Goal: Information Seeking & Learning: Learn about a topic

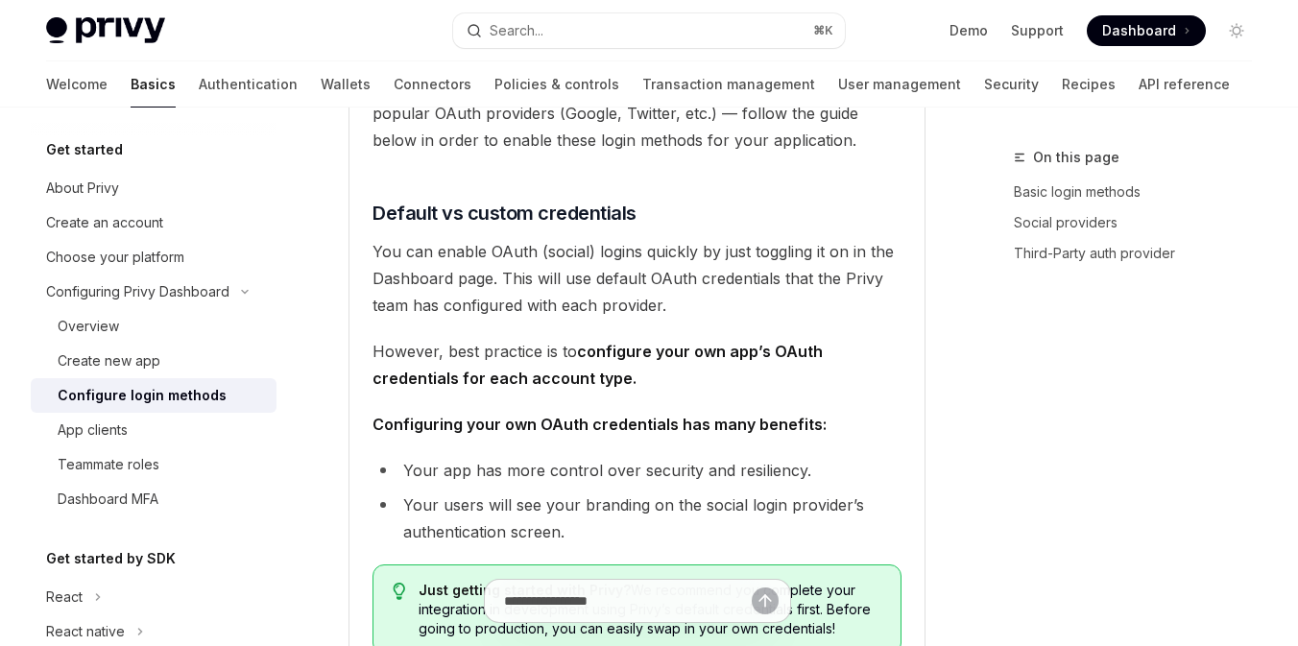
scroll to position [69, 0]
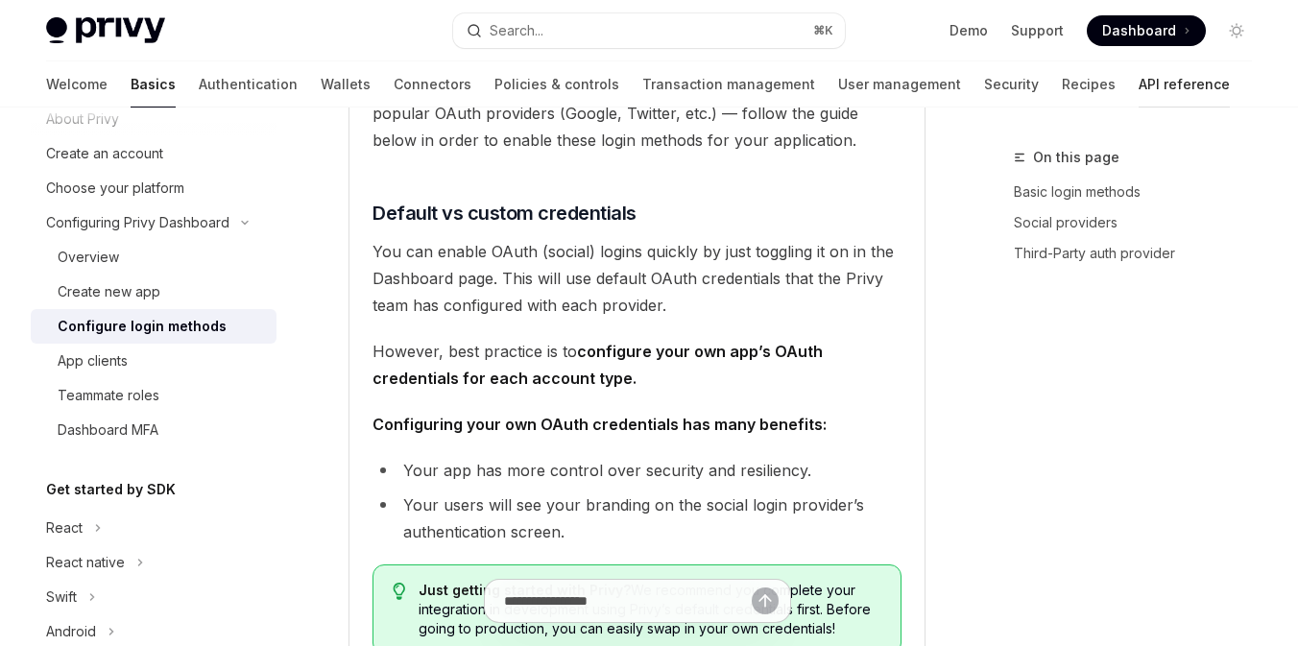
click at [1138, 75] on link "API reference" at bounding box center [1183, 84] width 91 height 46
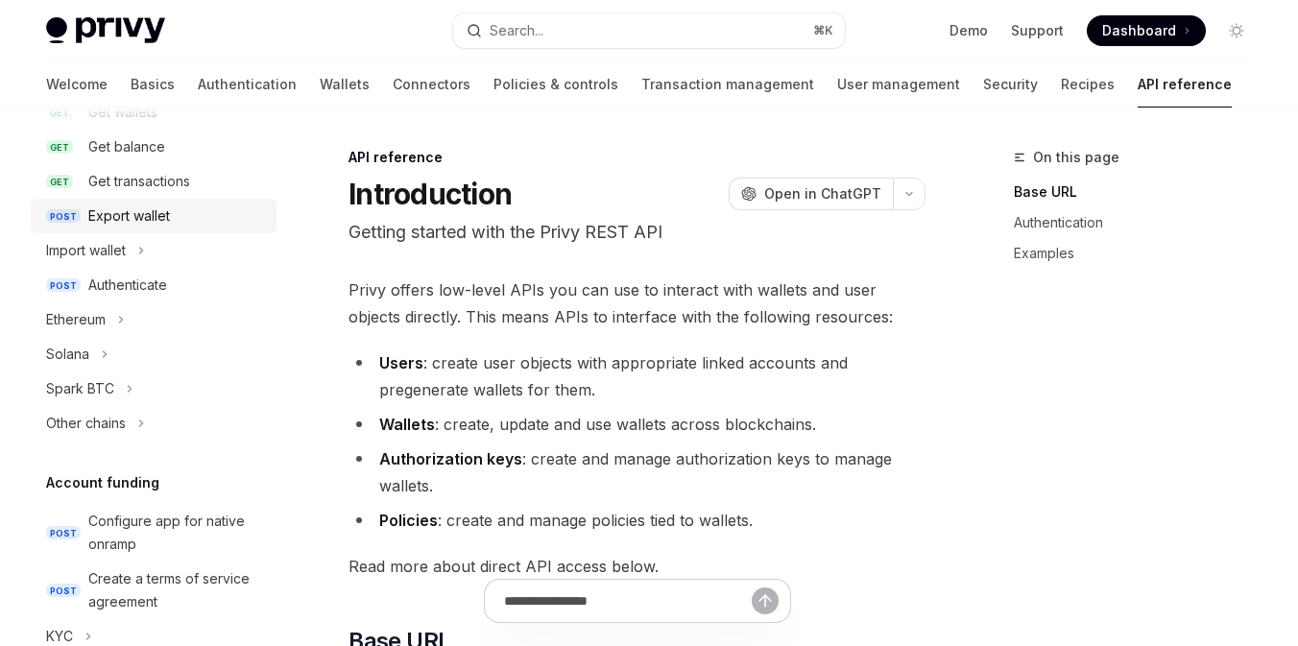
scroll to position [351, 0]
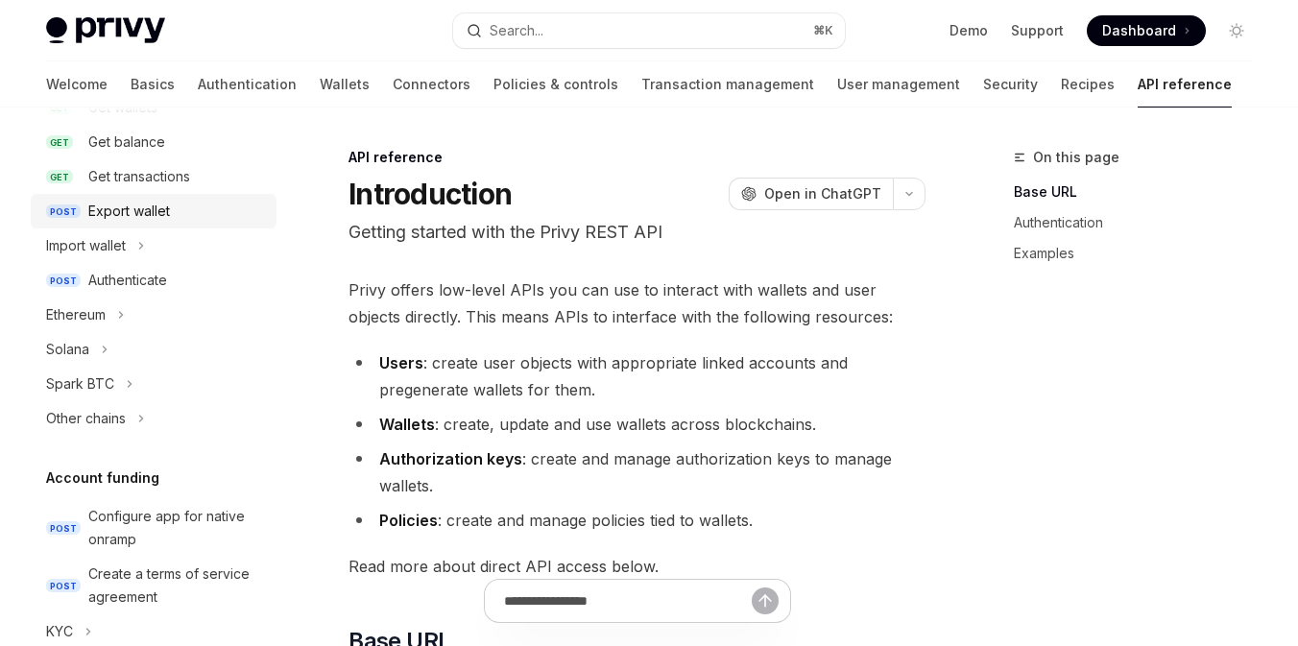
click at [167, 211] on div "Export wallet" at bounding box center [129, 211] width 82 height 23
type textarea "*"
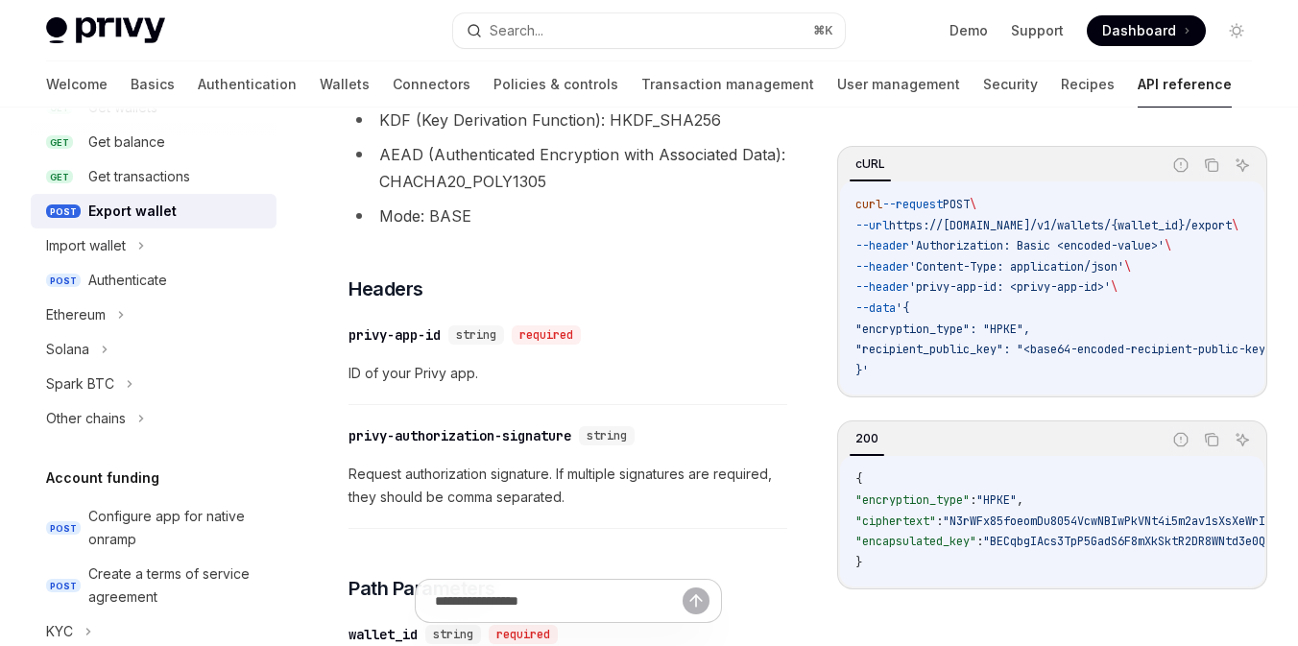
scroll to position [444, 0]
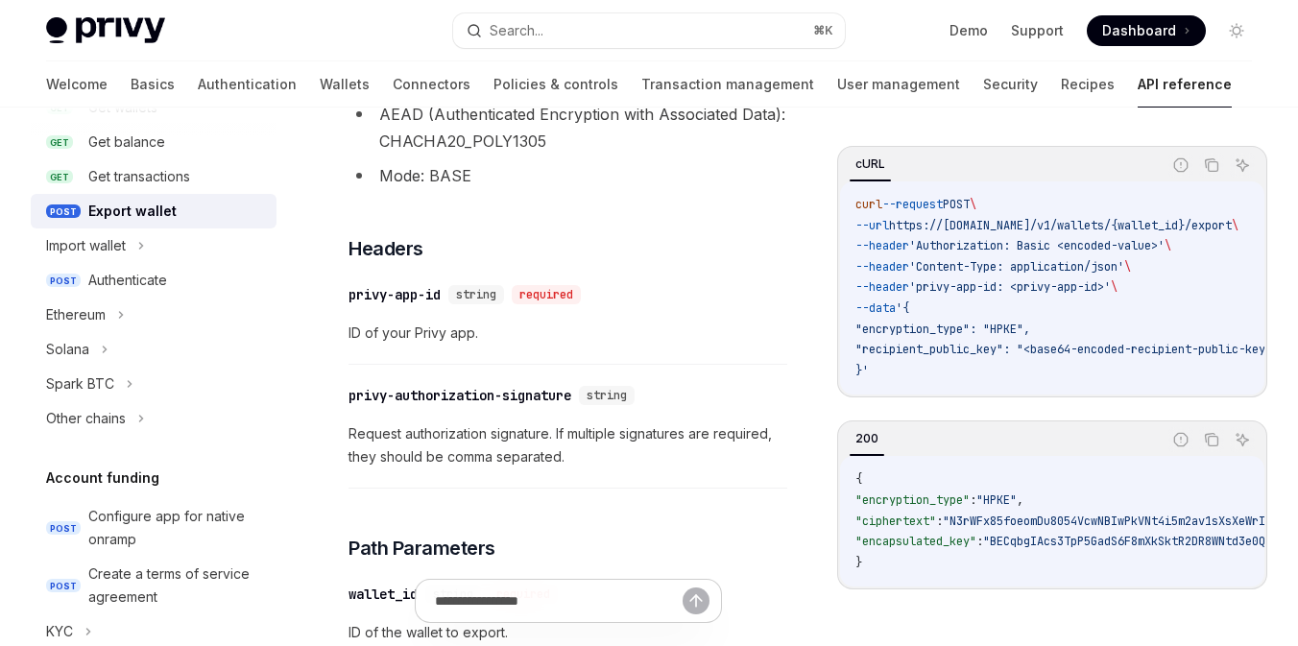
click at [497, 56] on div "Privy Docs home page Search... ⌘ K Demo Support Dashboard Dashboard Search..." at bounding box center [649, 30] width 1206 height 61
click at [523, 40] on div "Search..." at bounding box center [517, 30] width 54 height 23
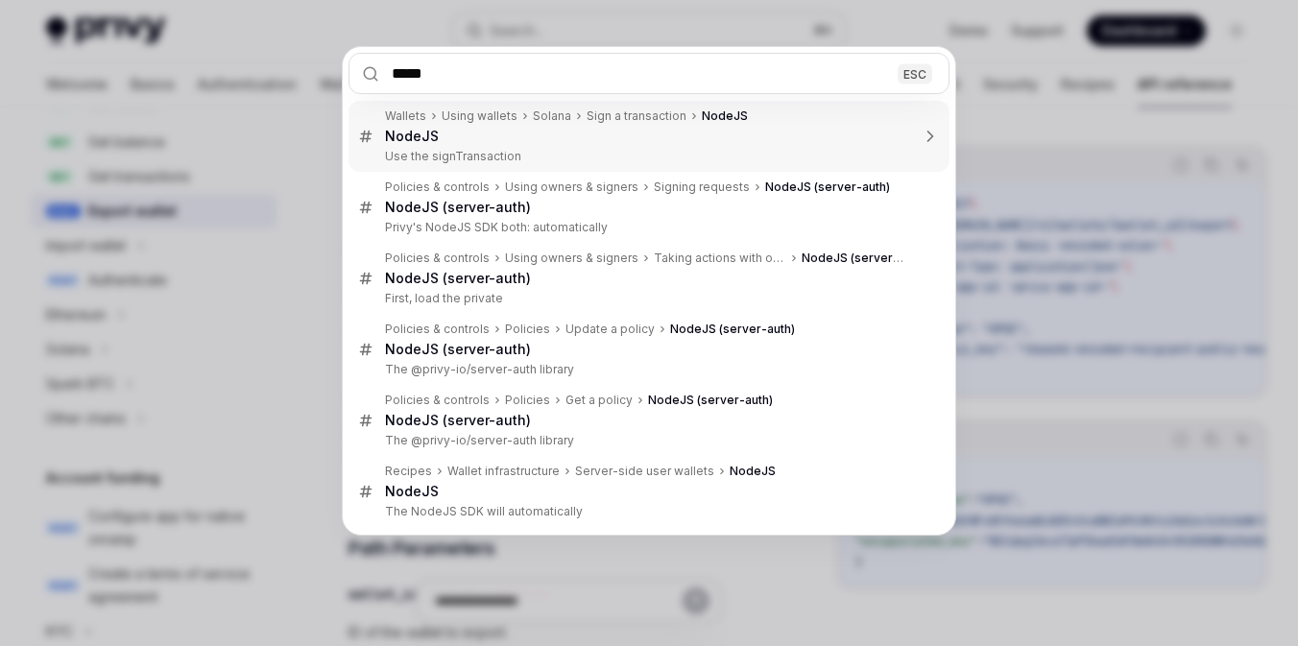
type input "****"
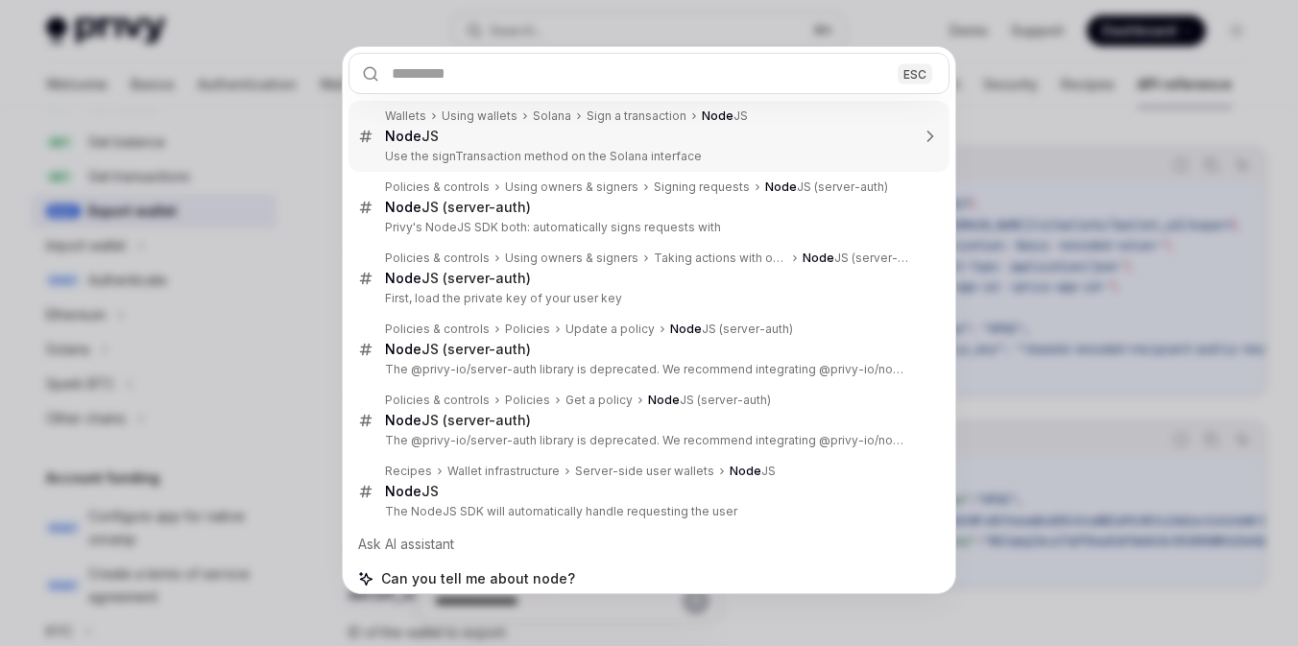
type textarea "*"
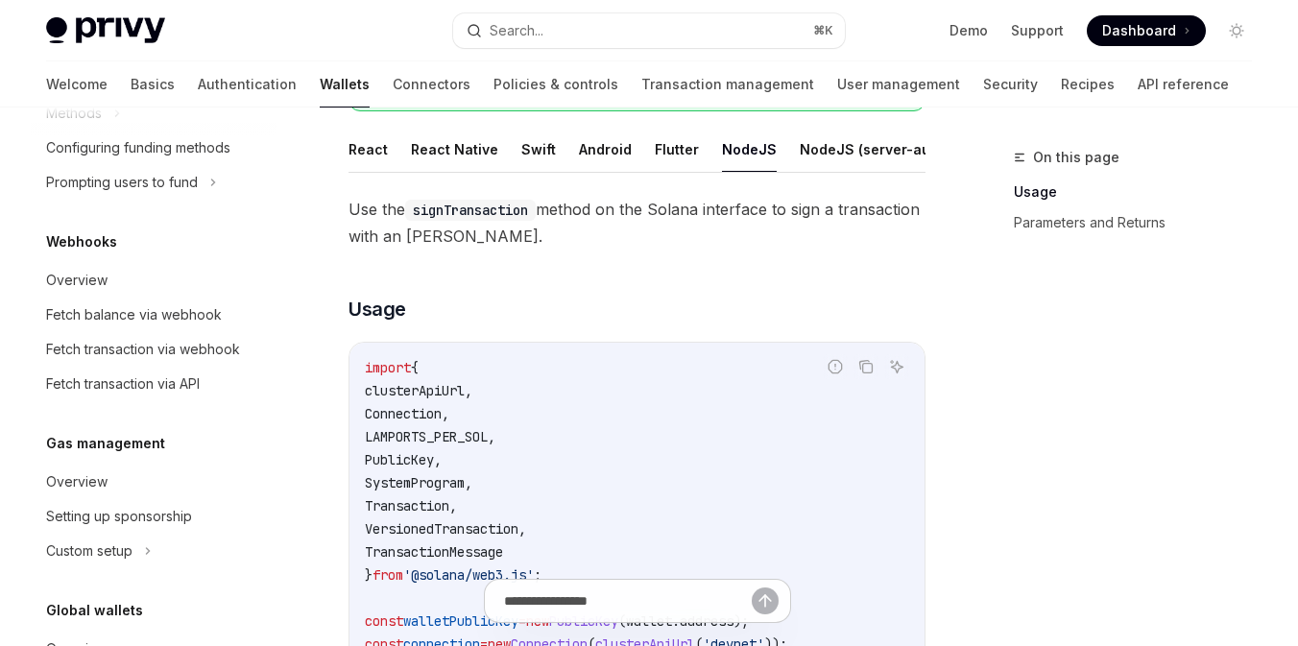
scroll to position [1134, 0]
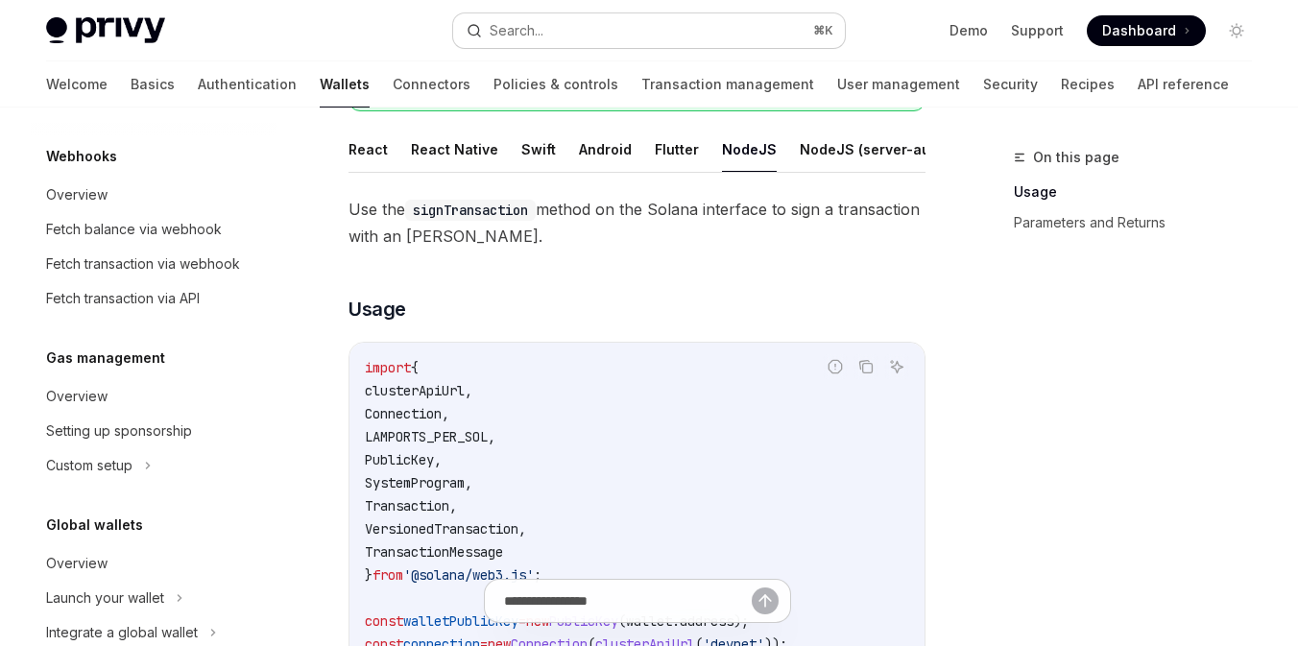
click at [515, 38] on div "Search..." at bounding box center [517, 30] width 54 height 23
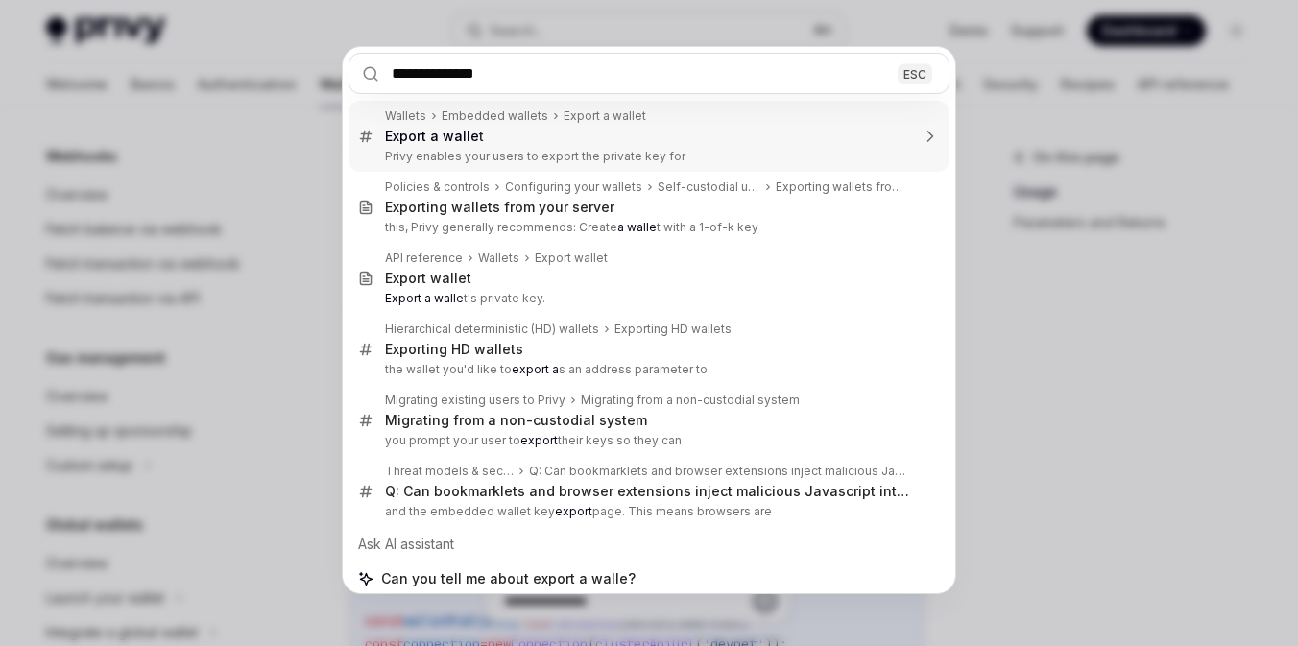
type input "**********"
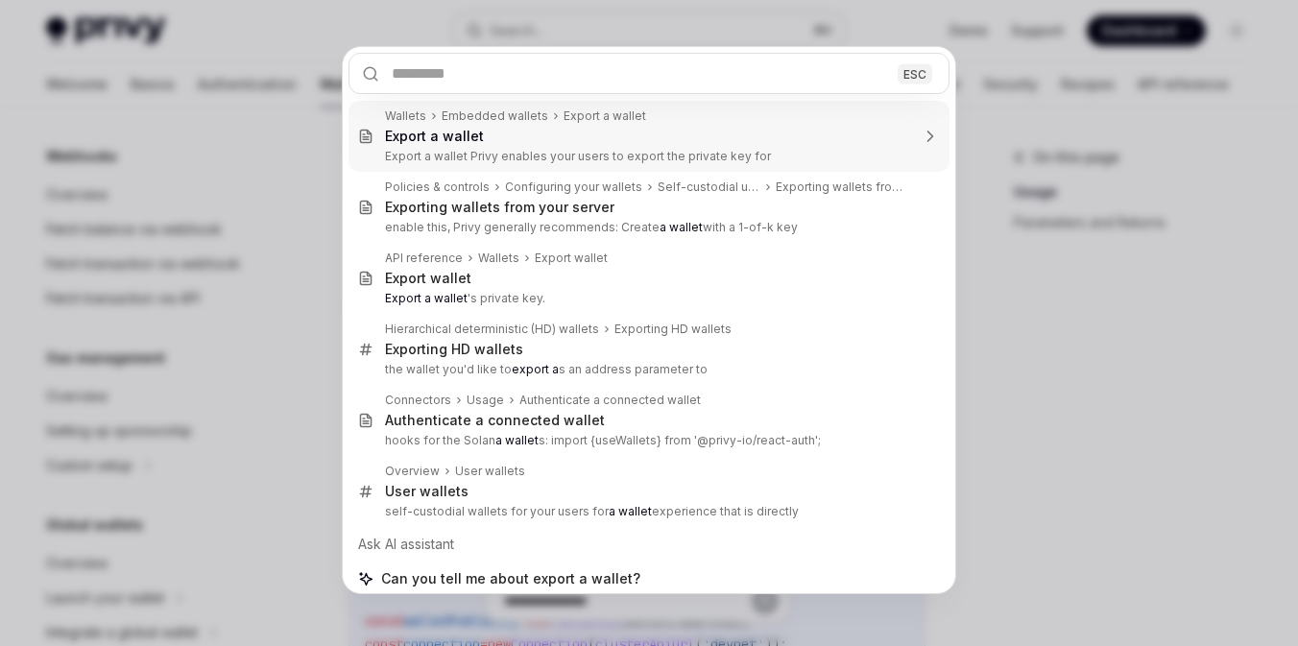
type textarea "*"
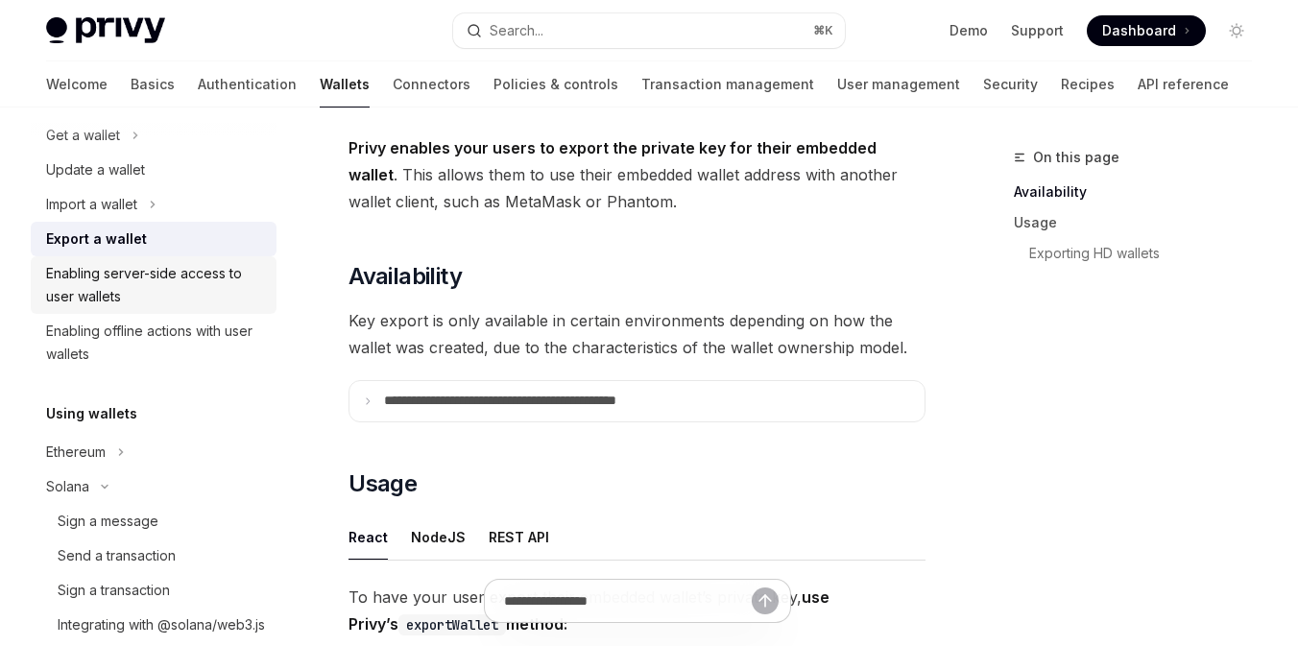
scroll to position [200, 0]
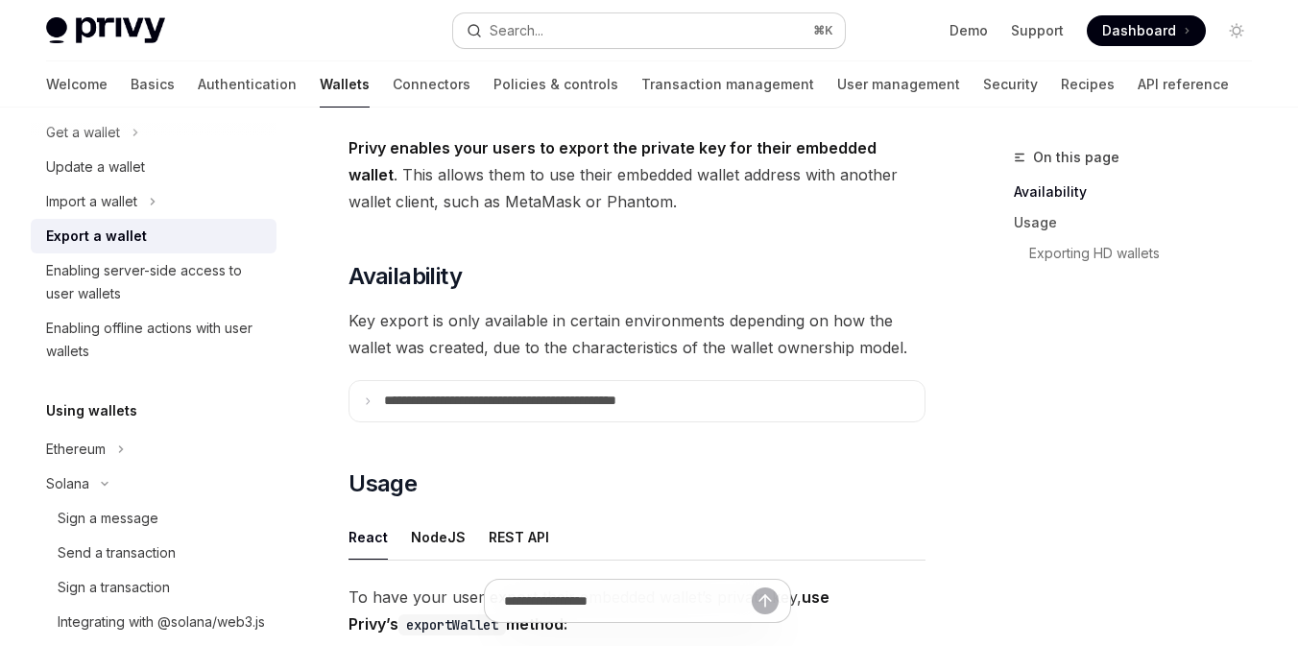
click at [520, 23] on div "Search..." at bounding box center [517, 30] width 54 height 23
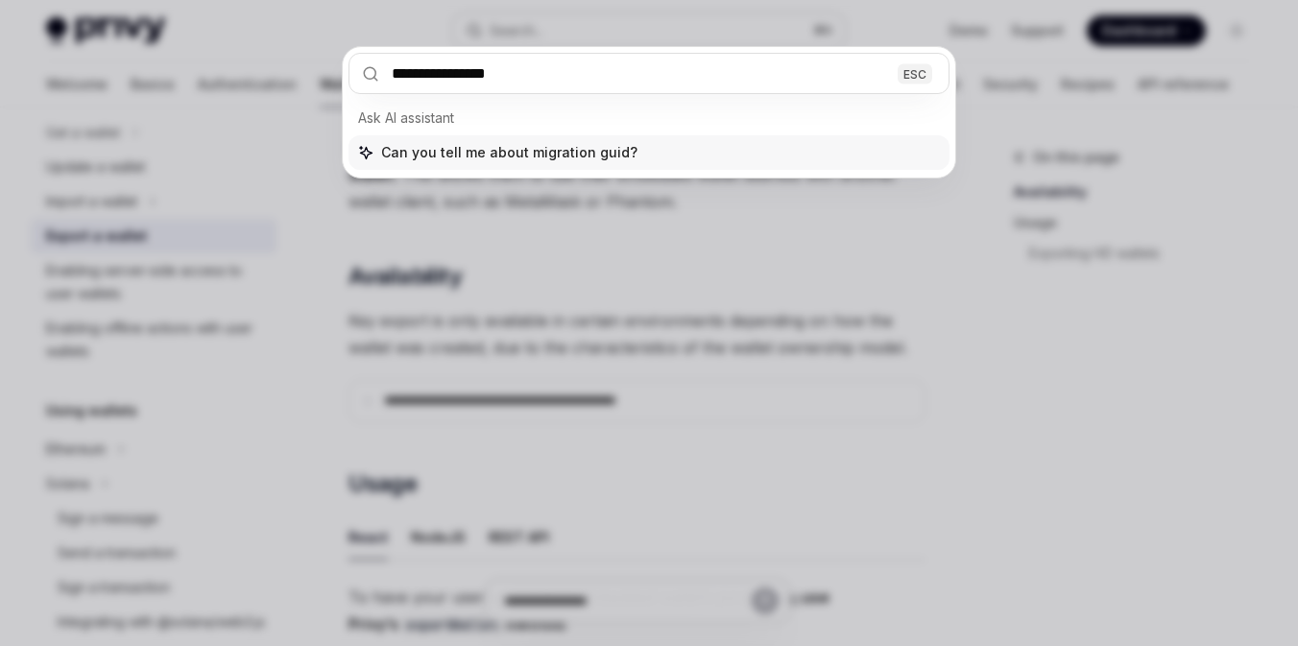
type input "**********"
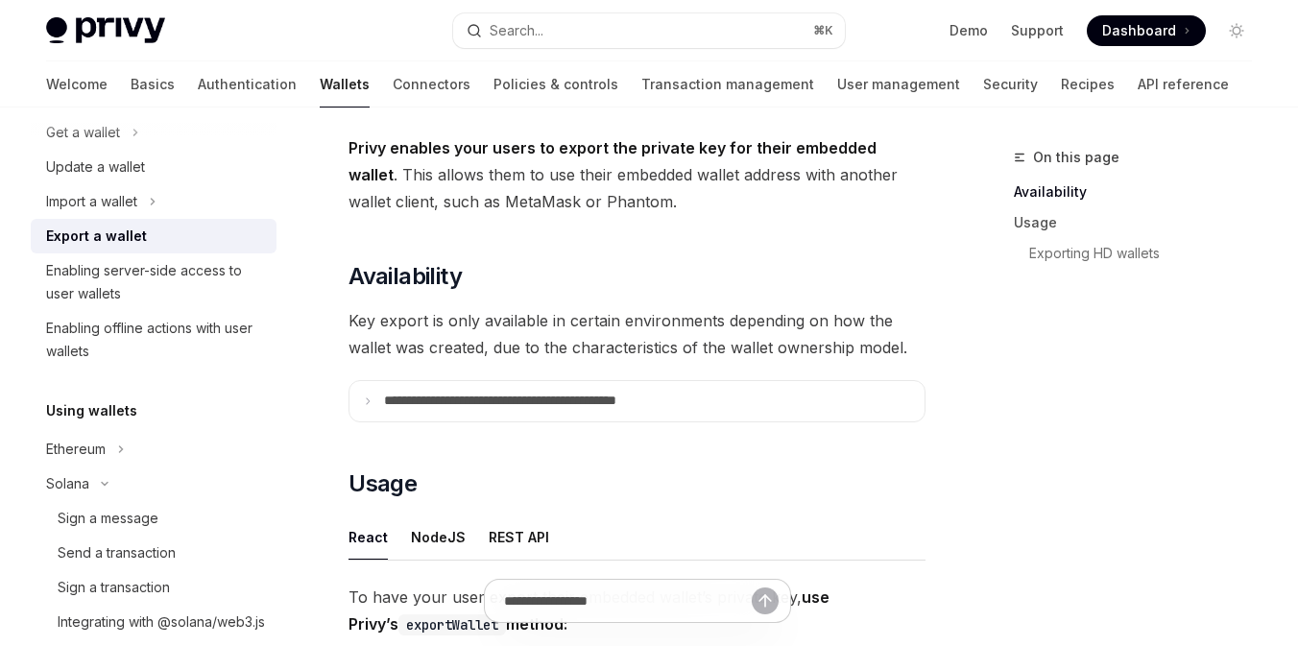
type textarea "*"
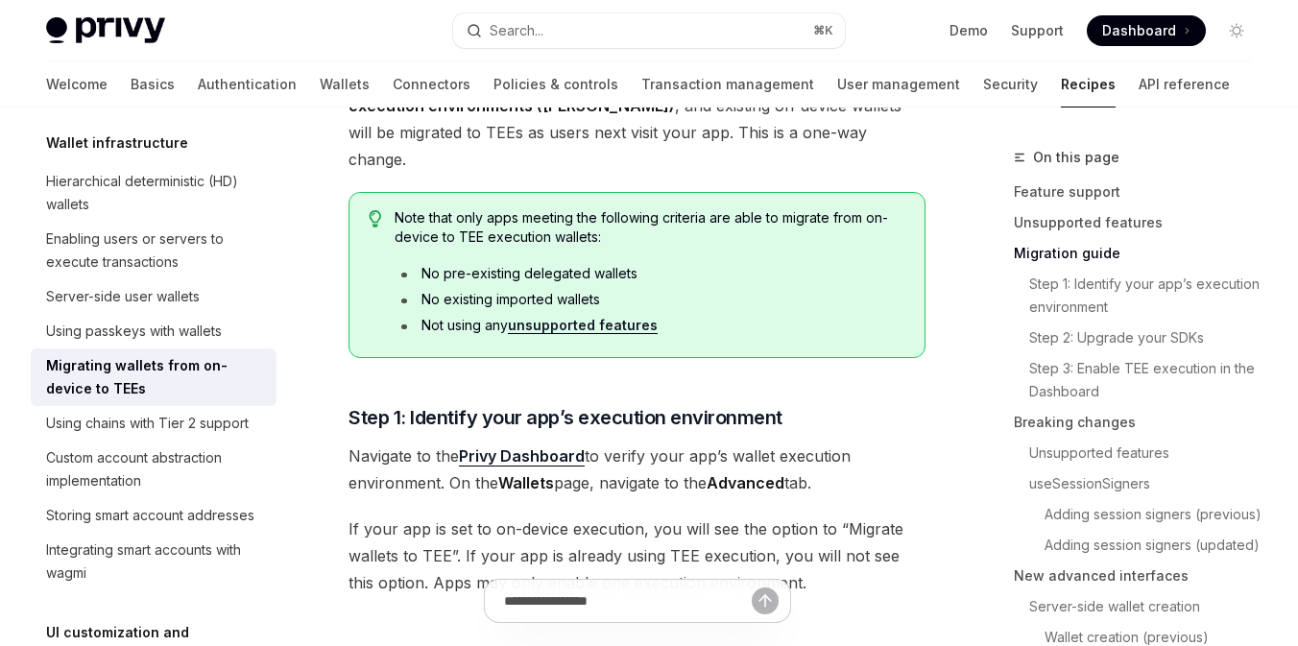
scroll to position [1251, 0]
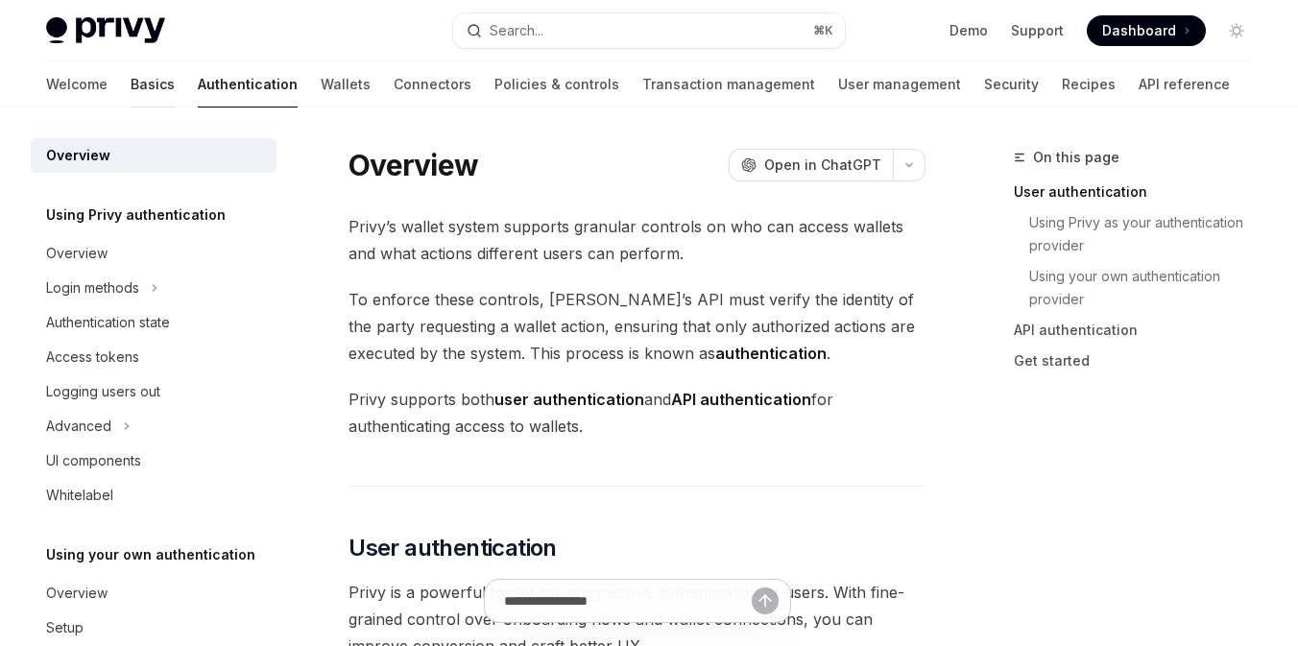
click at [131, 77] on link "Basics" at bounding box center [153, 84] width 44 height 46
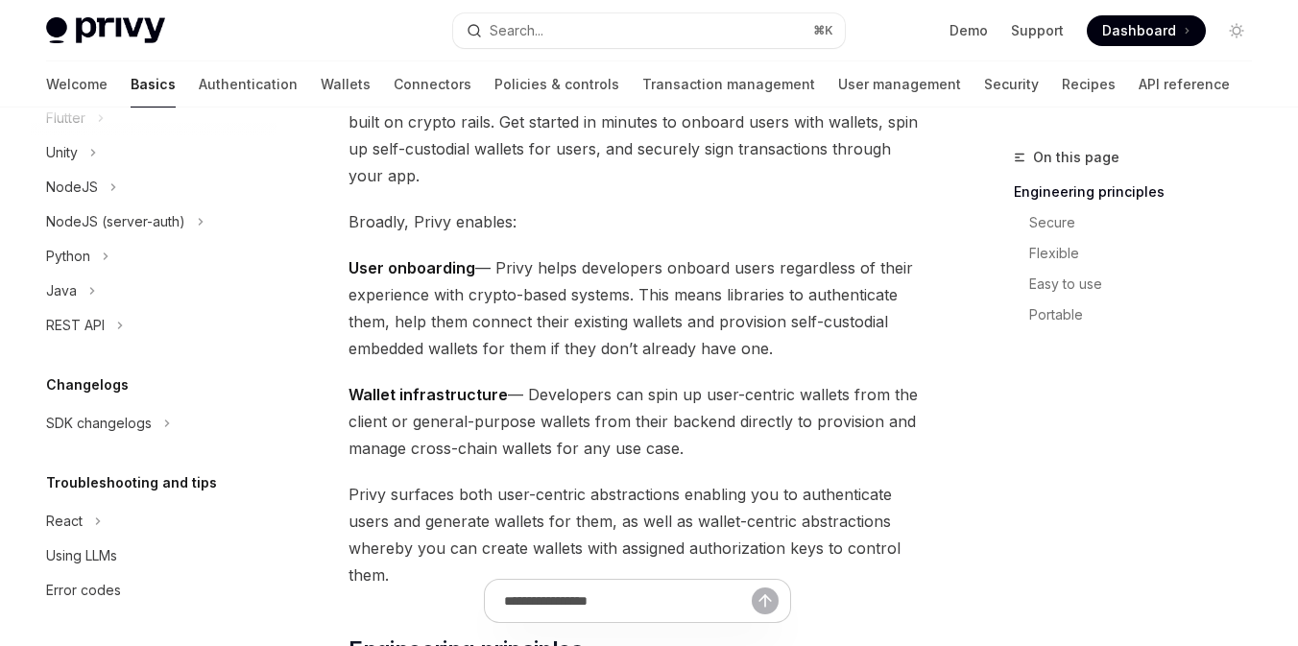
scroll to position [777, 0]
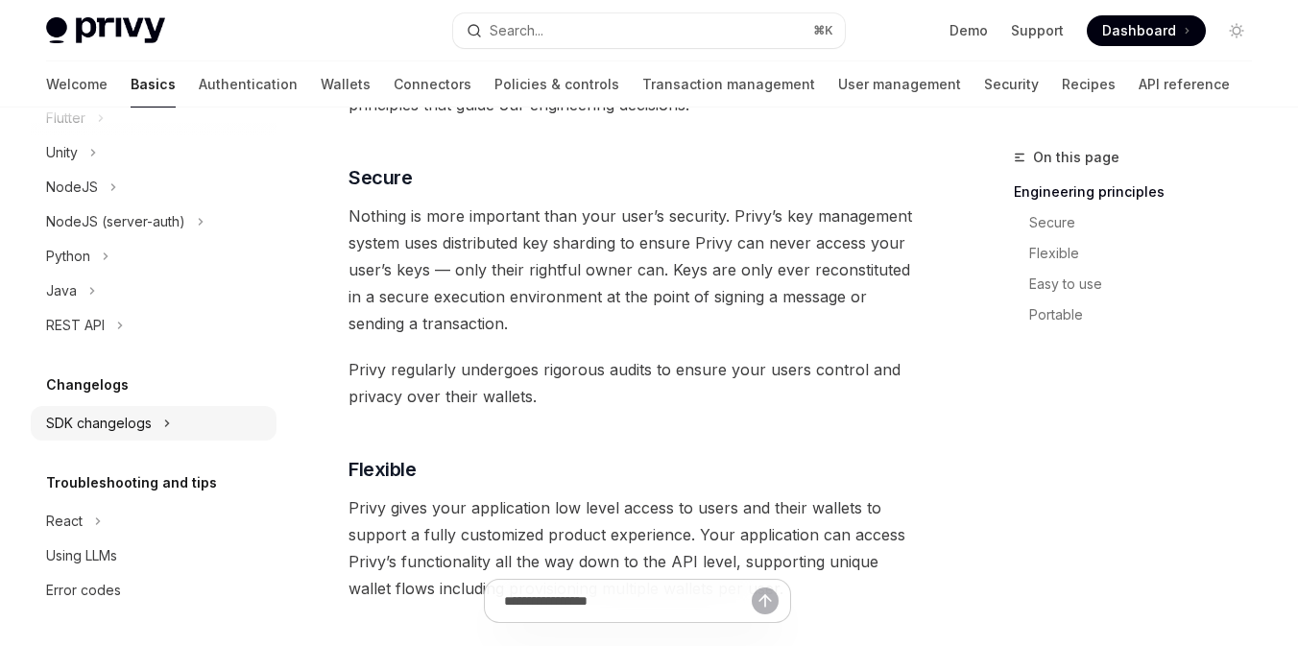
click at [92, 437] on div "SDK changelogs" at bounding box center [154, 423] width 246 height 35
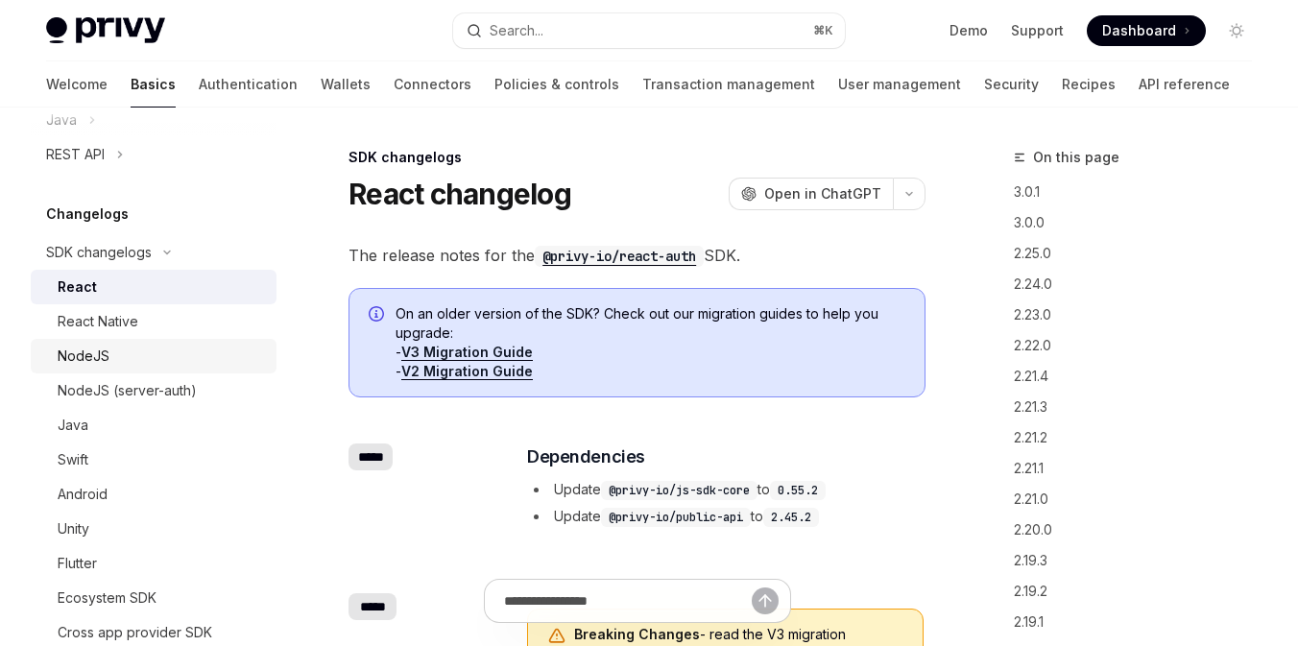
scroll to position [616, 0]
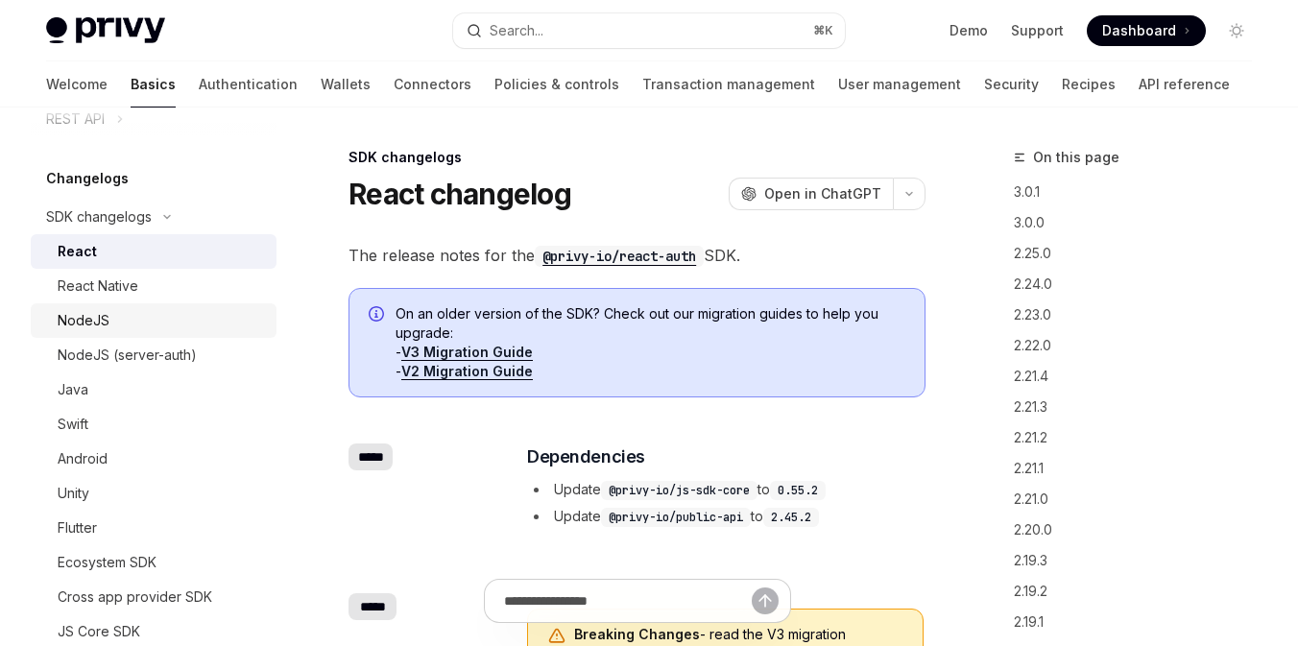
click at [110, 331] on div "NodeJS" at bounding box center [161, 320] width 207 height 23
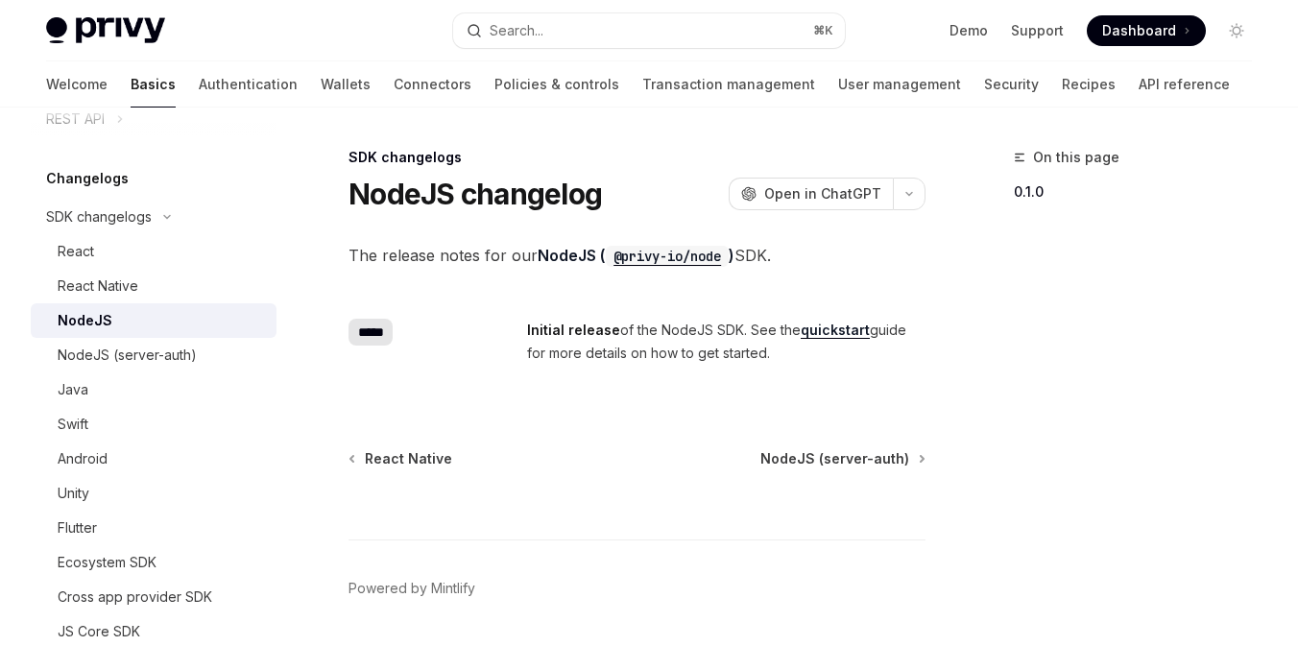
scroll to position [60, 0]
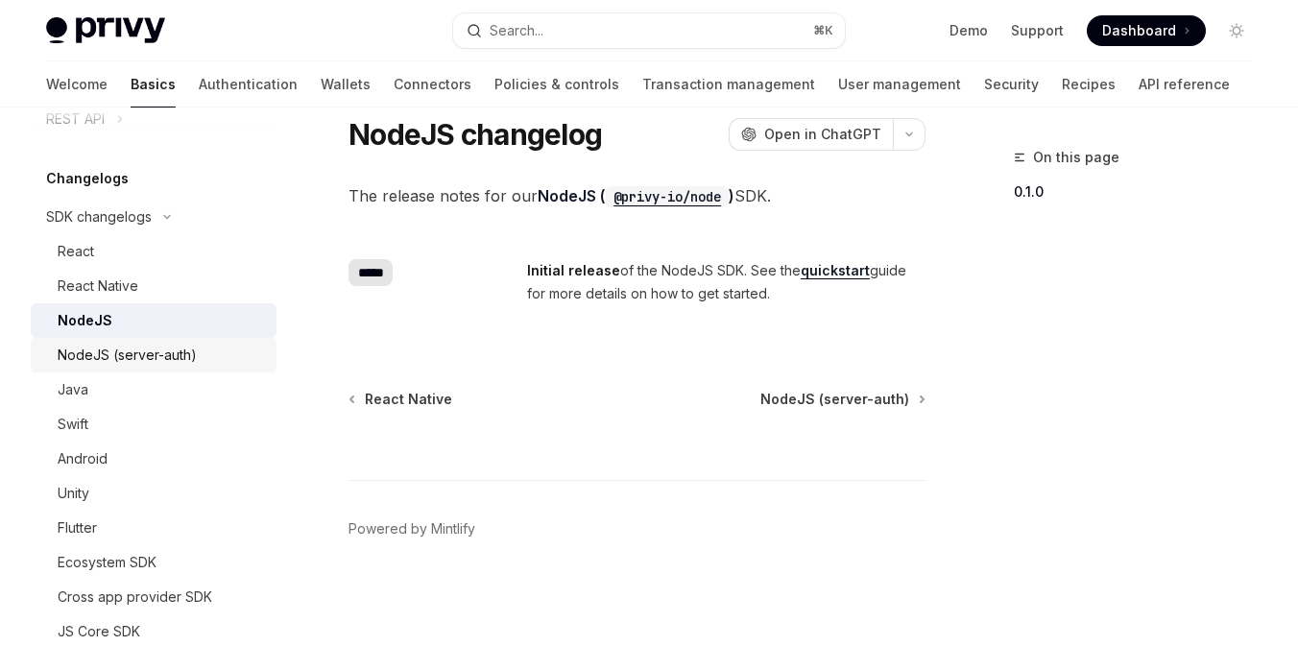
click at [161, 358] on div "NodeJS (server-auth)" at bounding box center [127, 355] width 139 height 23
type textarea "*"
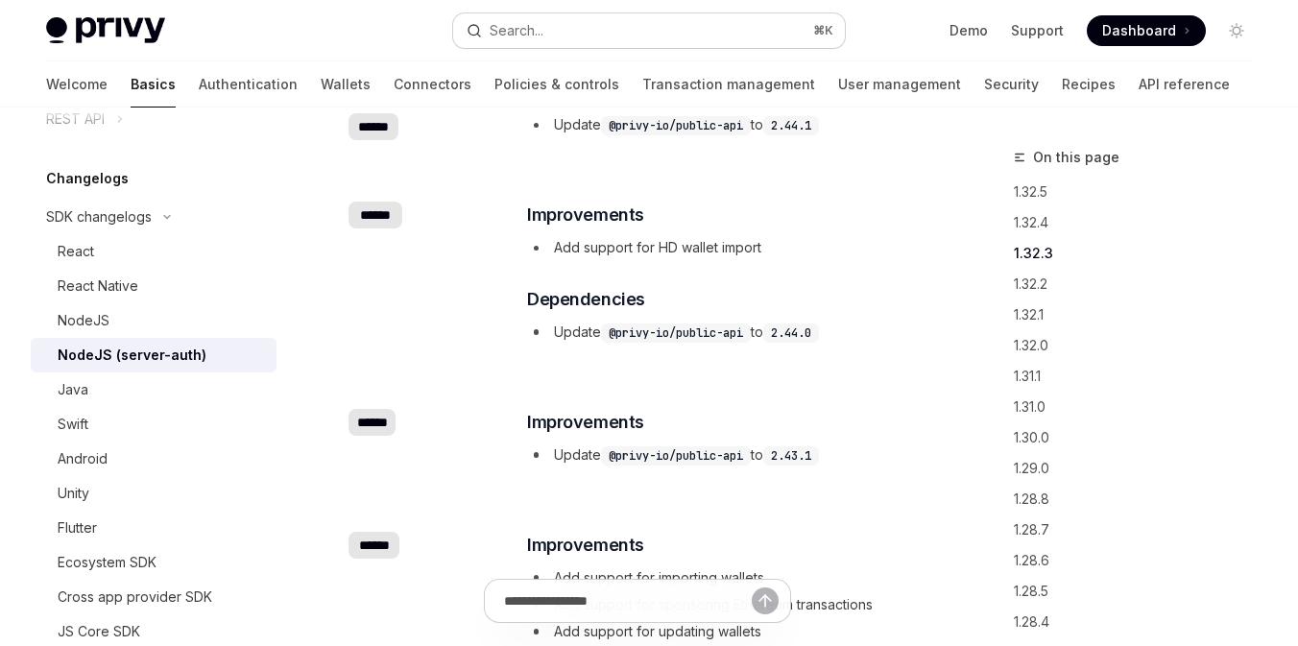
scroll to position [1220, 0]
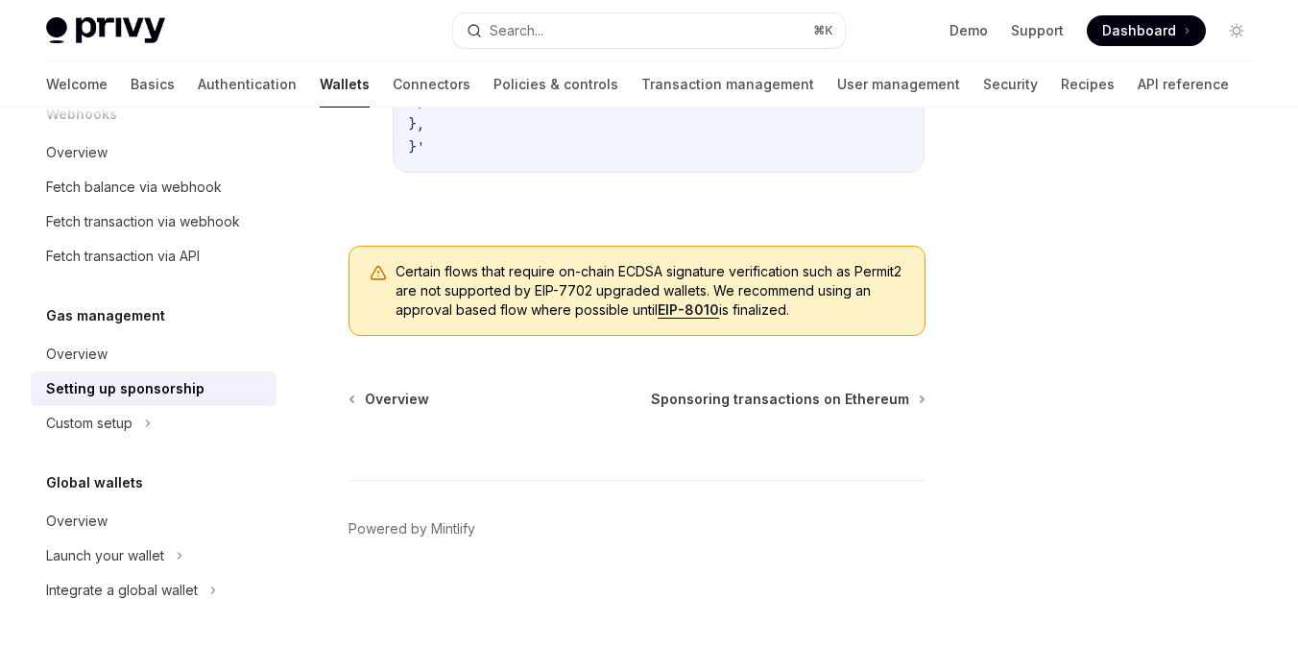
scroll to position [1698, 0]
click at [706, 310] on link "EIP-8010" at bounding box center [688, 309] width 61 height 17
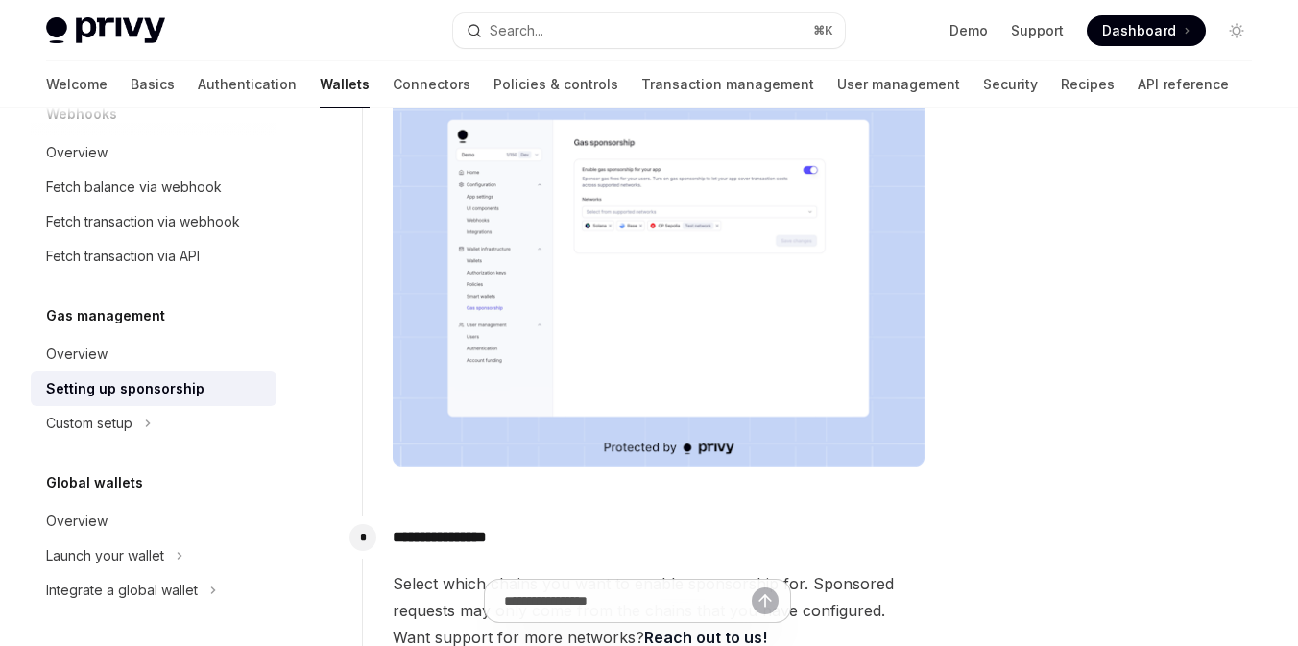
scroll to position [377, 0]
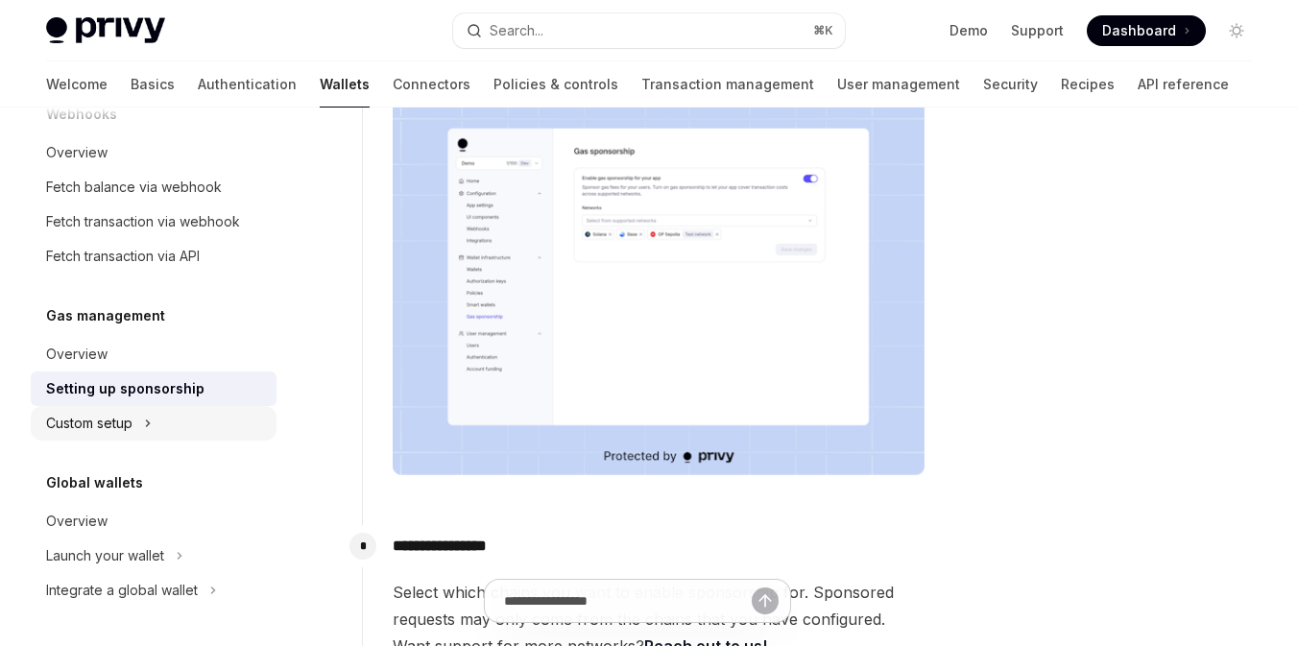
click at [116, 419] on div "Custom setup" at bounding box center [89, 423] width 86 height 23
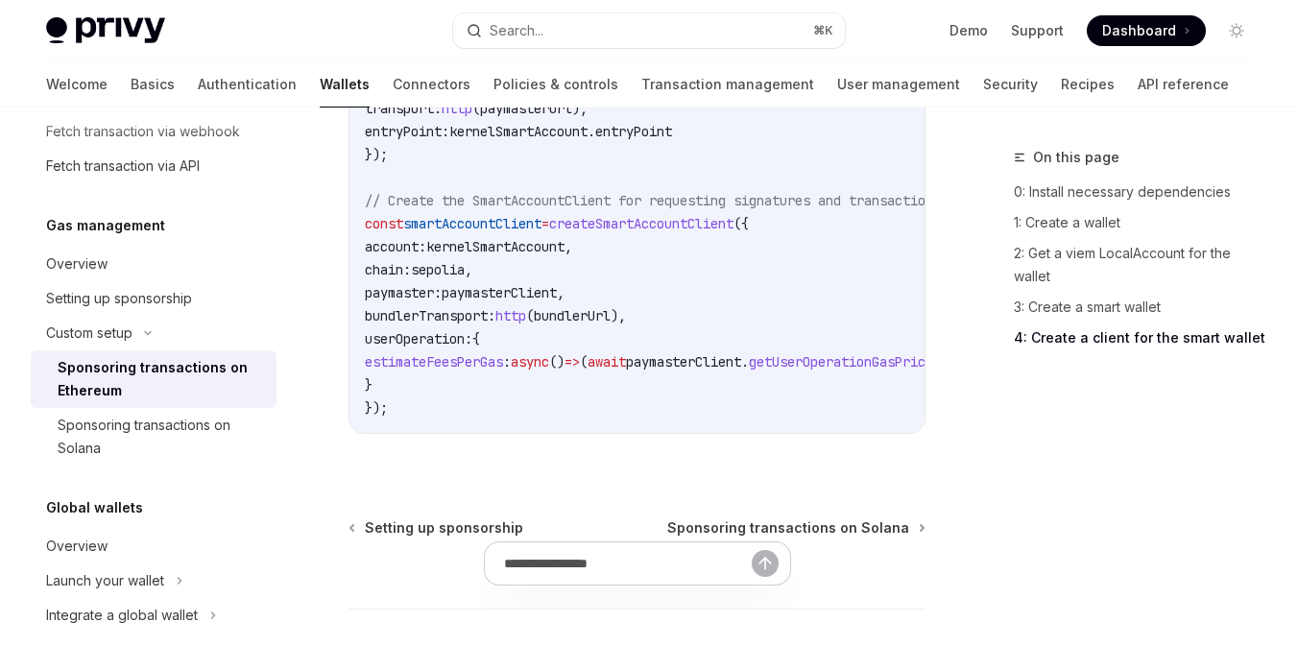
scroll to position [3266, 0]
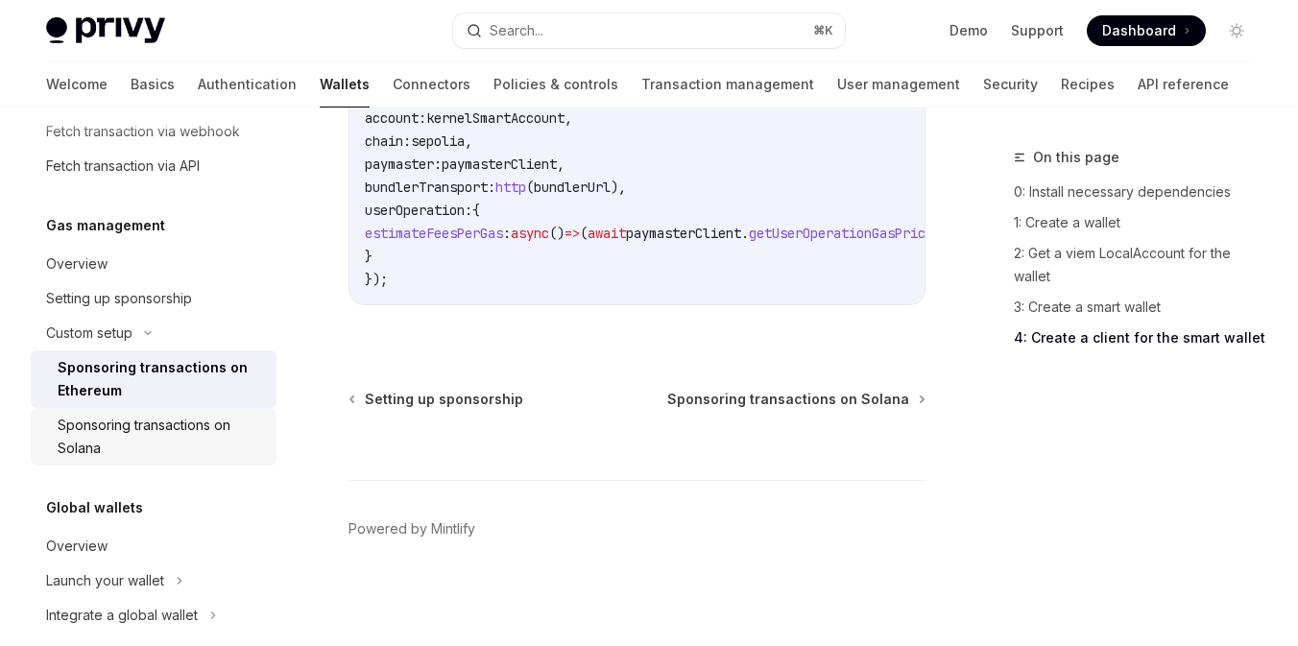
click at [158, 453] on div "Sponsoring transactions on Solana" at bounding box center [161, 437] width 207 height 46
type textarea "*"
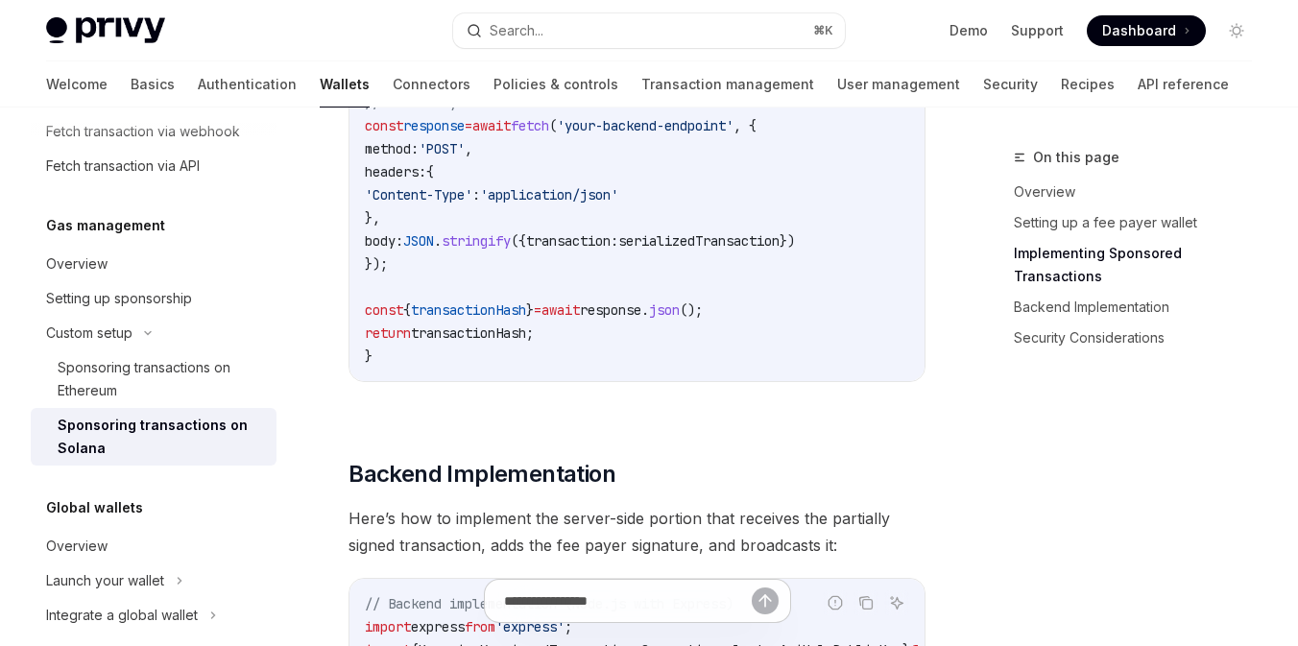
scroll to position [2808, 0]
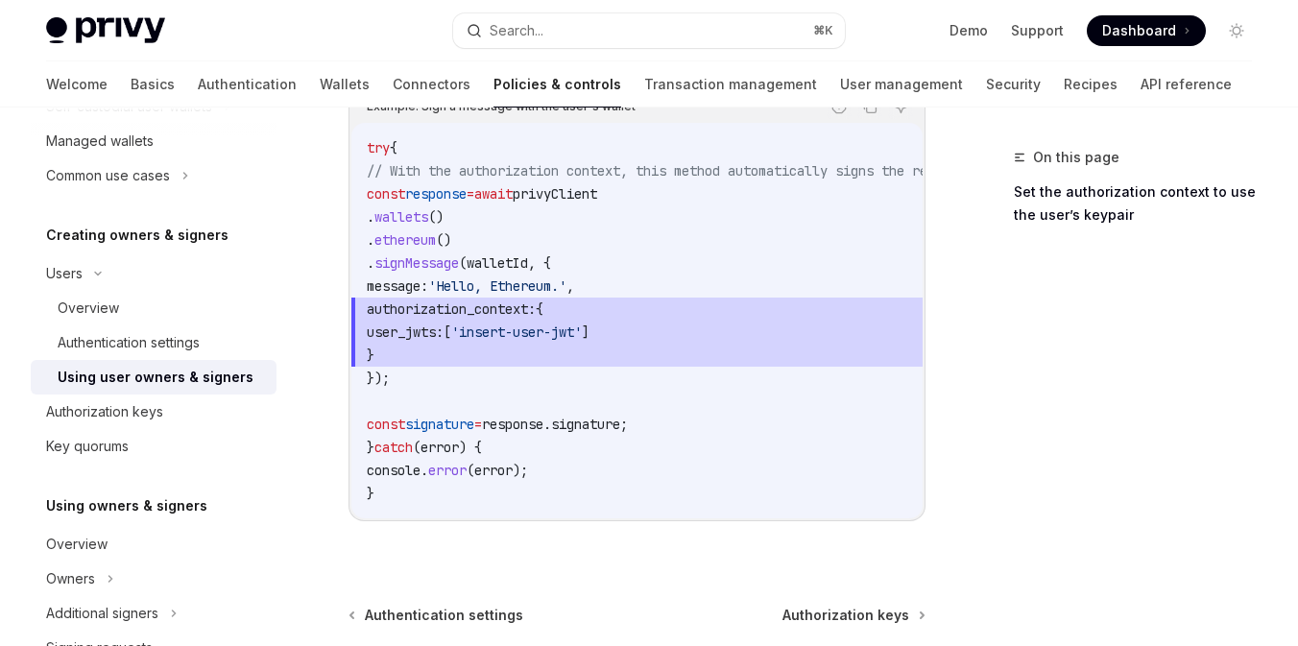
scroll to position [1353, 0]
